Goal: Transaction & Acquisition: Purchase product/service

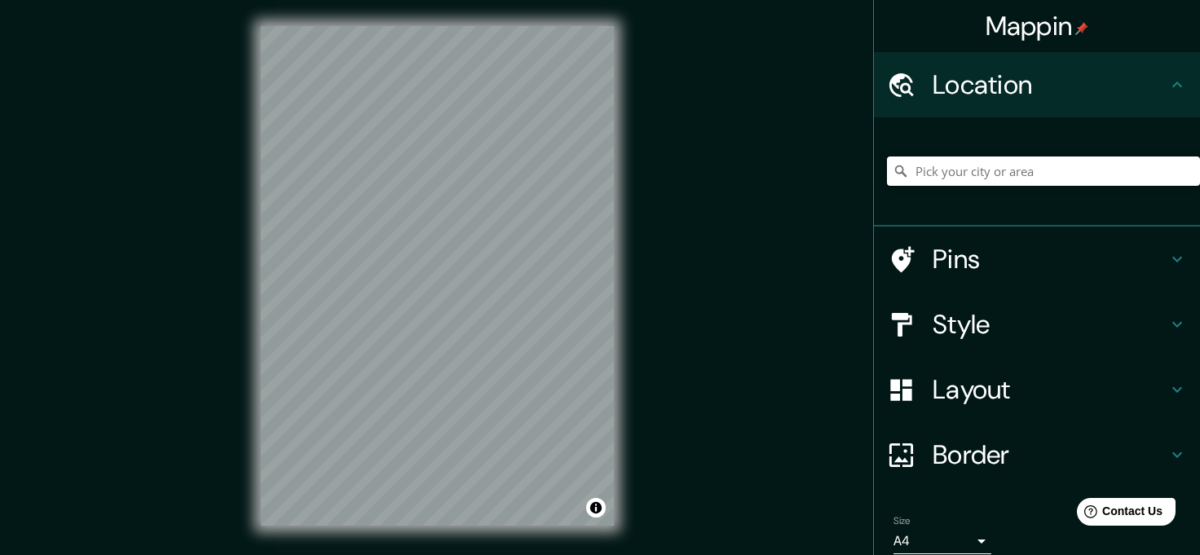
click at [933, 179] on input "Pick your city or area" at bounding box center [1043, 171] width 313 height 29
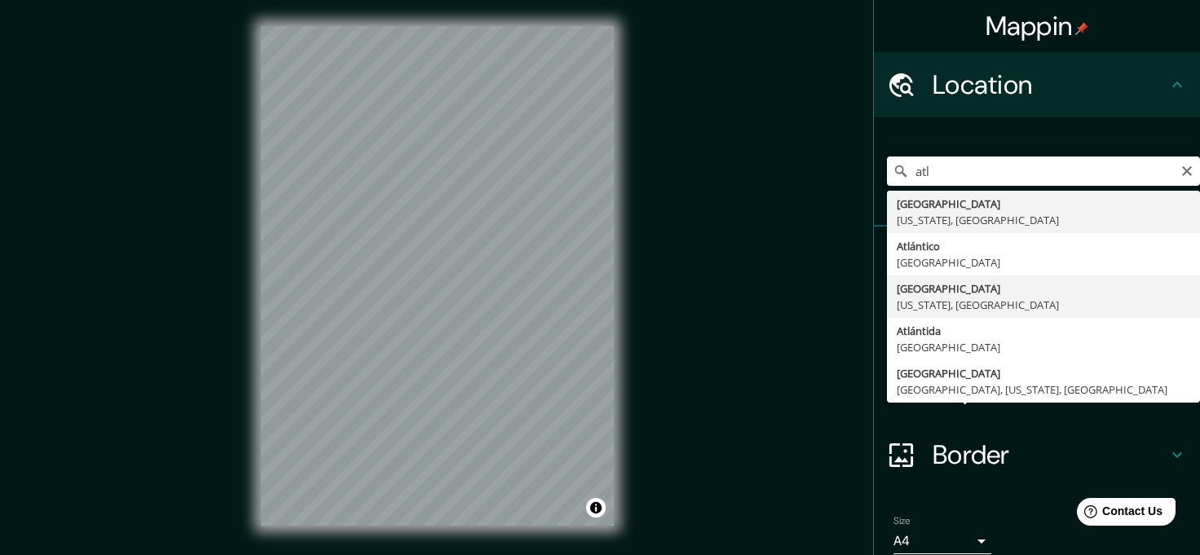
type input "[GEOGRAPHIC_DATA], [US_STATE], [GEOGRAPHIC_DATA]"
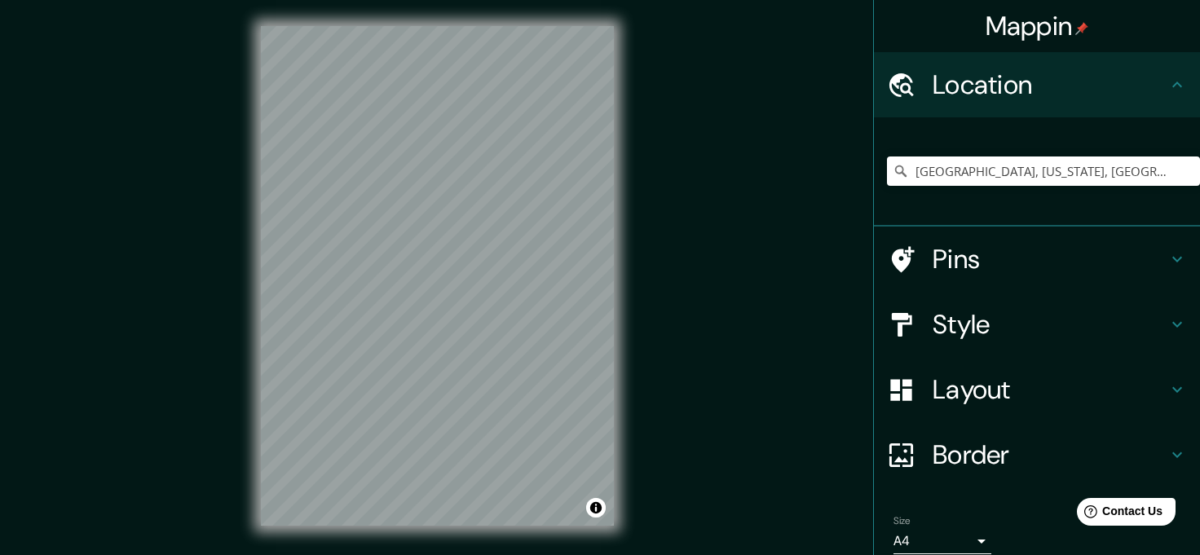
click at [910, 329] on icon at bounding box center [902, 324] width 20 height 24
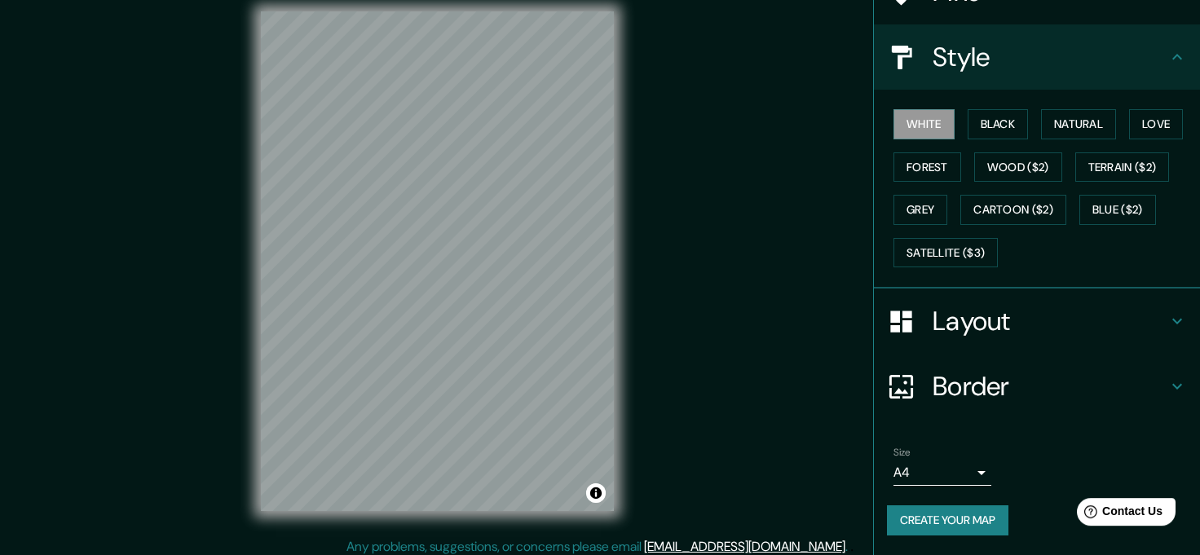
scroll to position [27, 0]
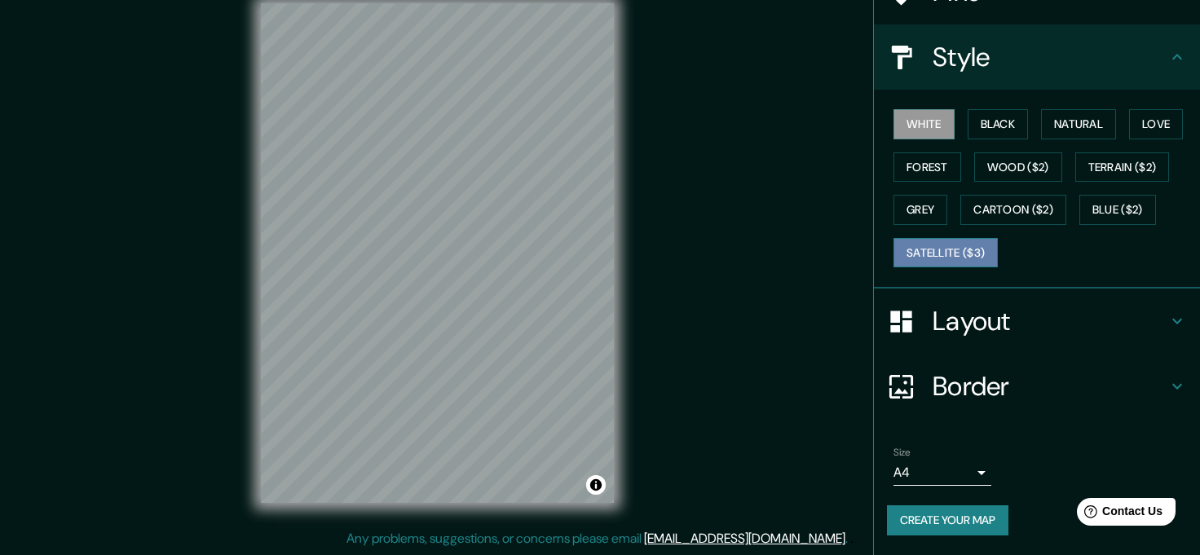
click at [943, 238] on button "Satellite ($3)" at bounding box center [945, 253] width 104 height 30
drag, startPoint x: 1016, startPoint y: 152, endPoint x: 1060, endPoint y: 367, distance: 219.7
click at [1058, 374] on ul "Location [GEOGRAPHIC_DATA], [US_STATE], [GEOGRAPHIC_DATA] Pins Style White Blac…" at bounding box center [1037, 223] width 326 height 663
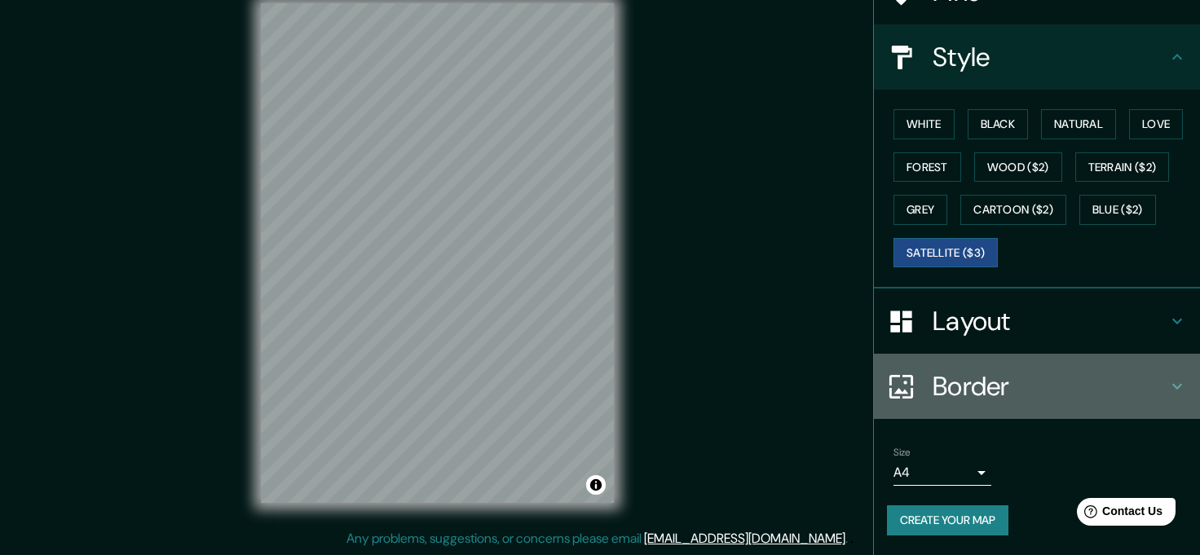
drag, startPoint x: 1097, startPoint y: 365, endPoint x: 1079, endPoint y: 296, distance: 71.8
click at [1087, 329] on ul "Location [GEOGRAPHIC_DATA], [US_STATE], [GEOGRAPHIC_DATA] Pins Style White Blac…" at bounding box center [1037, 223] width 326 height 663
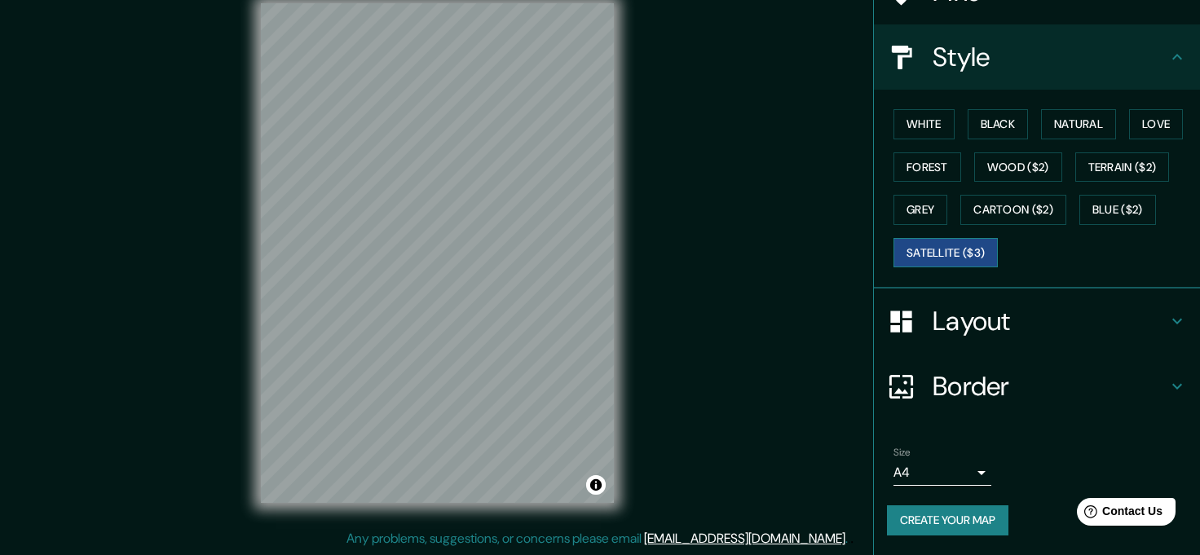
drag, startPoint x: 1075, startPoint y: 439, endPoint x: 1004, endPoint y: 240, distance: 211.2
click at [1041, 258] on ul "Location [GEOGRAPHIC_DATA], [US_STATE], [GEOGRAPHIC_DATA] Pins Style White Blac…" at bounding box center [1037, 223] width 326 height 663
drag, startPoint x: 794, startPoint y: 291, endPoint x: 737, endPoint y: 87, distance: 211.6
click at [737, 87] on div "Mappin Location [GEOGRAPHIC_DATA], [US_STATE], [GEOGRAPHIC_DATA] Pins Style Whi…" at bounding box center [600, 266] width 1200 height 578
click at [704, 81] on div "Mappin Location [GEOGRAPHIC_DATA], [US_STATE], [GEOGRAPHIC_DATA] Pins Style Whi…" at bounding box center [600, 266] width 1200 height 578
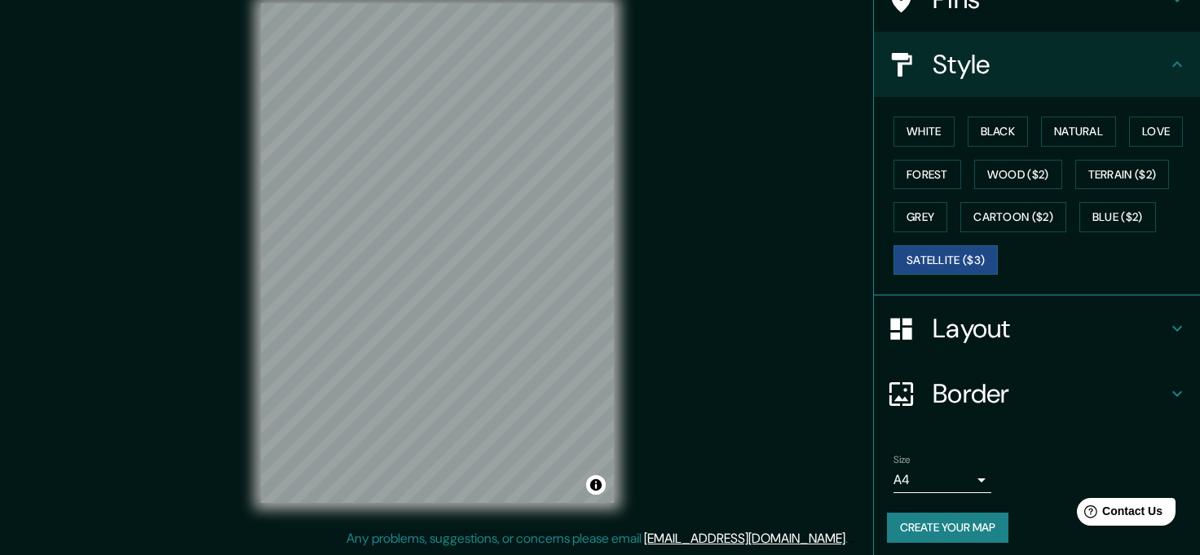
drag, startPoint x: 1138, startPoint y: 89, endPoint x: 1118, endPoint y: 55, distance: 39.8
click at [1123, 63] on ul "Location [GEOGRAPHIC_DATA], [US_STATE], [GEOGRAPHIC_DATA] Pins Style White Blac…" at bounding box center [1037, 231] width 326 height 663
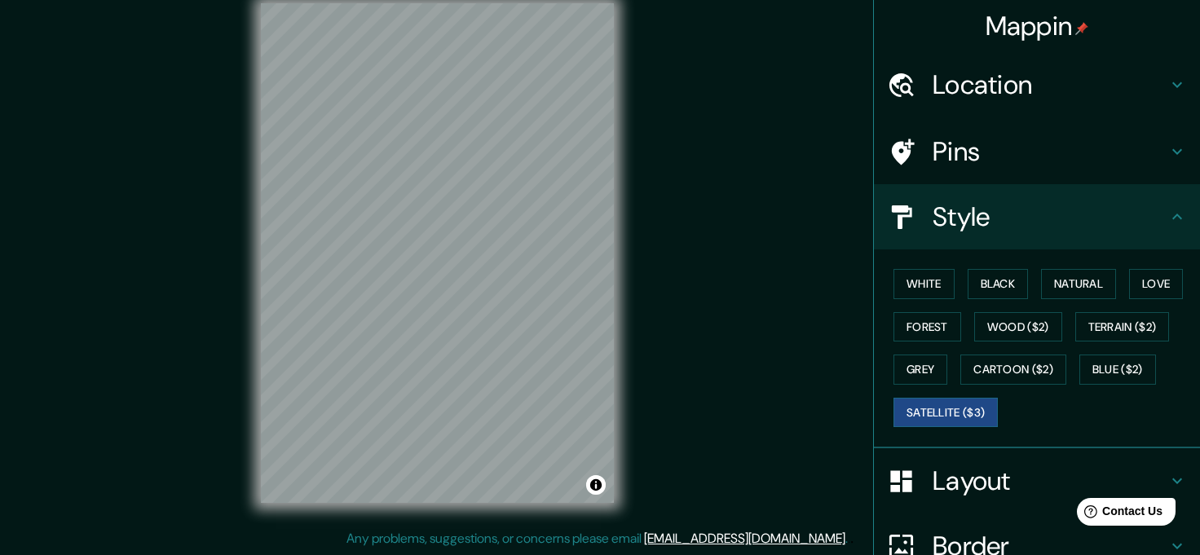
scroll to position [0, 0]
